Goal: Information Seeking & Learning: Learn about a topic

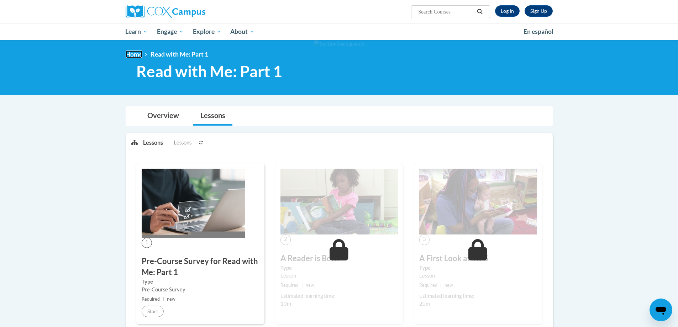
click at [136, 53] on link "Home" at bounding box center [134, 54] width 17 height 7
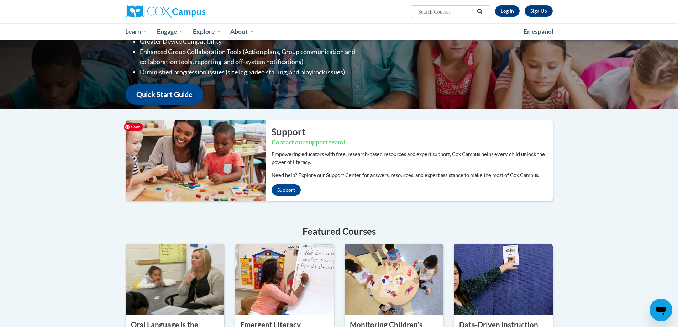
scroll to position [71, 0]
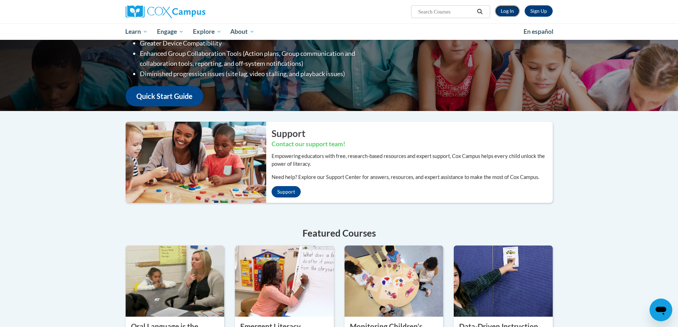
click at [511, 11] on link "Log In" at bounding box center [507, 10] width 25 height 11
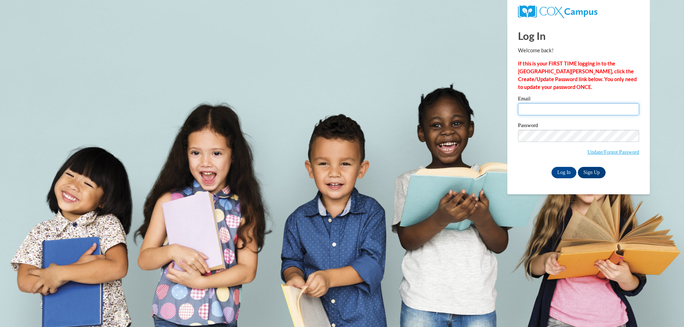
click at [545, 108] on input "Email" at bounding box center [578, 109] width 121 height 12
type input "gravesr@cobbcat.org"
click at [584, 108] on input "gravesr@cobbcat.org" at bounding box center [578, 109] width 121 height 12
click at [571, 174] on input "Log In" at bounding box center [563, 172] width 25 height 11
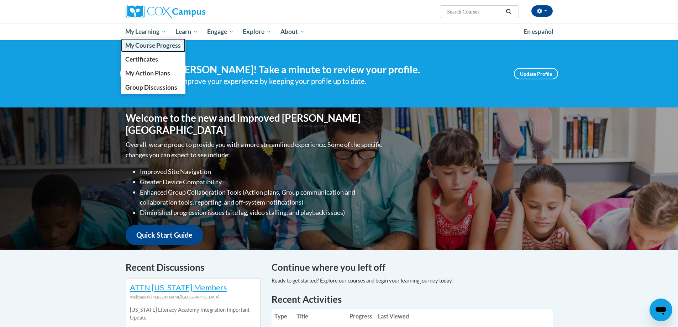
click at [145, 45] on span "My Course Progress" at bounding box center [153, 45] width 56 height 7
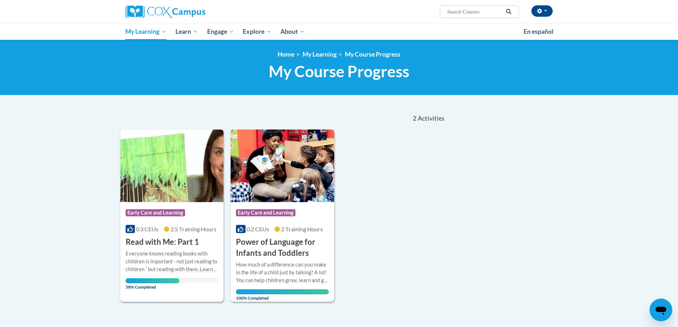
click at [149, 267] on div "Everyone knows reading books with children is important - not just reading to c…" at bounding box center [172, 261] width 93 height 23
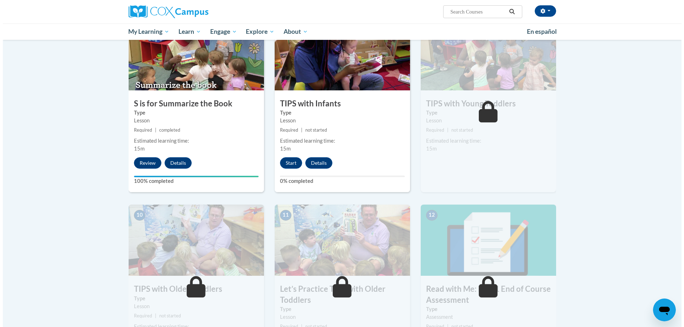
scroll to position [570, 0]
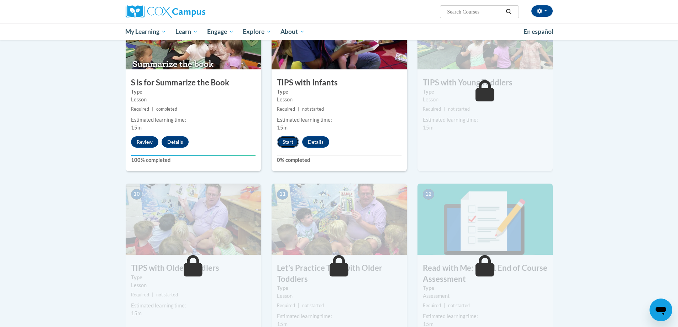
click at [288, 141] on button "Start" at bounding box center [288, 141] width 22 height 11
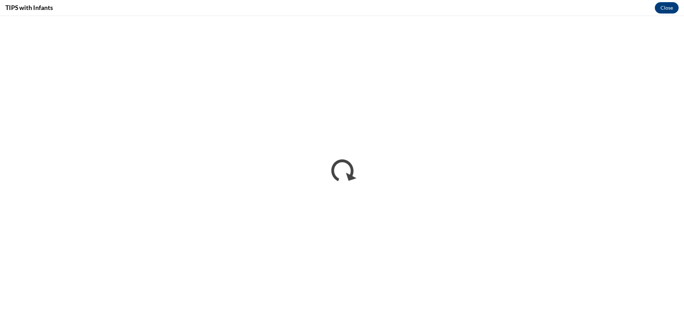
scroll to position [0, 0]
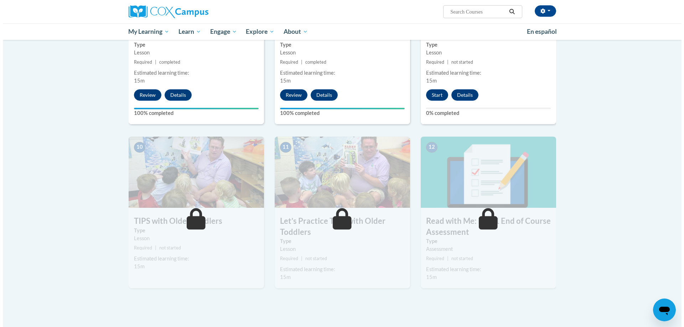
scroll to position [605, 0]
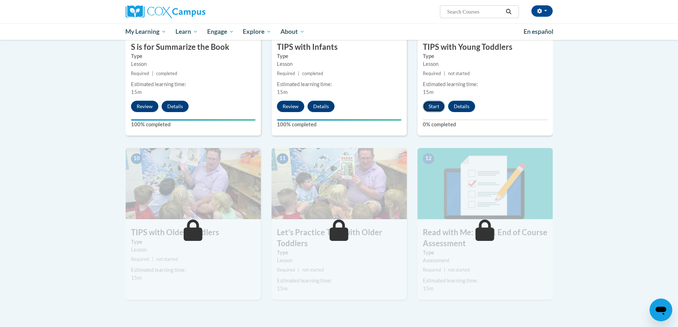
click at [434, 106] on button "Start" at bounding box center [434, 106] width 22 height 11
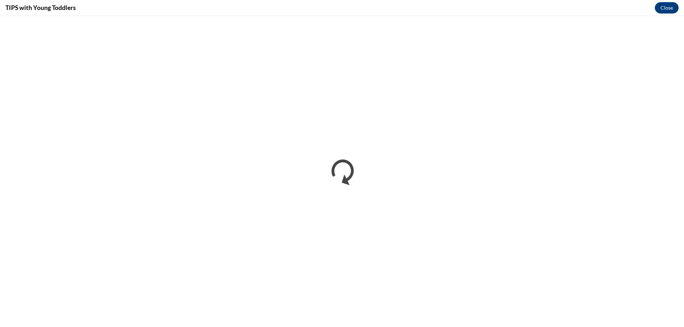
scroll to position [0, 0]
